Goal: Obtain resource: Obtain resource

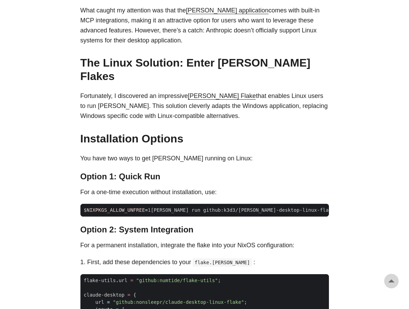
scroll to position [404, 0]
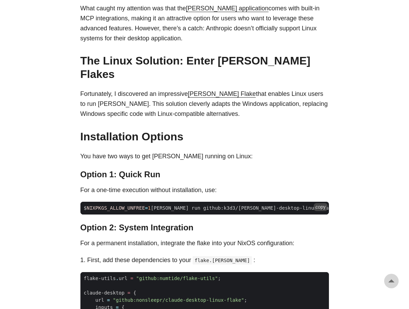
click at [220, 205] on span "$ NIXPKGS_ALLOW_UNFREE = 1 [PERSON_NAME] run github:k3d3/[PERSON_NAME]-desktop-…" at bounding box center [222, 208] width 284 height 7
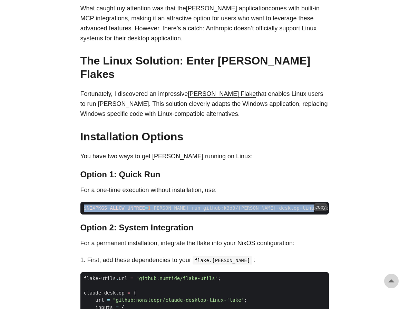
click at [220, 205] on span "$ NIXPKGS_ALLOW_UNFREE = 1 [PERSON_NAME] run github:k3d3/[PERSON_NAME]-desktop-…" at bounding box center [222, 208] width 284 height 7
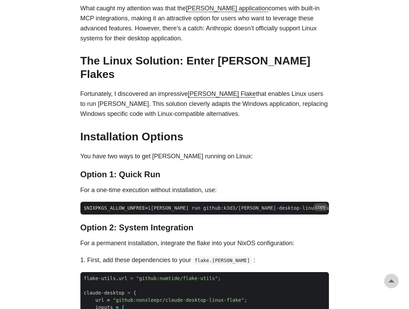
click at [221, 205] on span "$ NIXPKGS_ALLOW_UNFREE = 1 [PERSON_NAME] run github:k3d3/[PERSON_NAME]-desktop-…" at bounding box center [222, 208] width 284 height 7
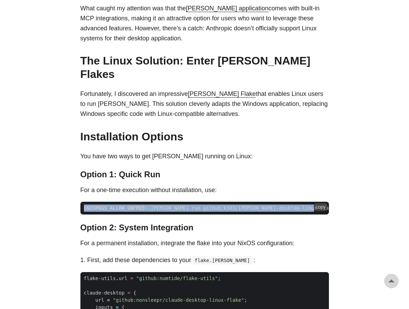
click at [221, 205] on span "$ NIXPKGS_ALLOW_UNFREE = 1 [PERSON_NAME] run github:k3d3/[PERSON_NAME]-desktop-…" at bounding box center [222, 208] width 284 height 7
click at [320, 203] on button "copy" at bounding box center [321, 207] width 14 height 8
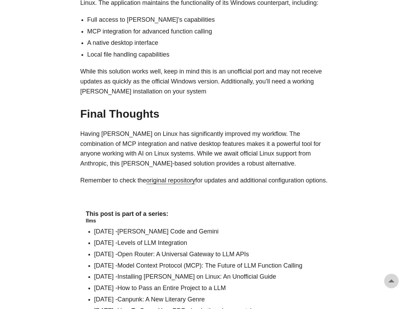
scroll to position [851, 0]
click at [324, 176] on p "Remember to check the original repository for updates and additional configurat…" at bounding box center [204, 181] width 249 height 10
